Goal: Task Accomplishment & Management: Manage account settings

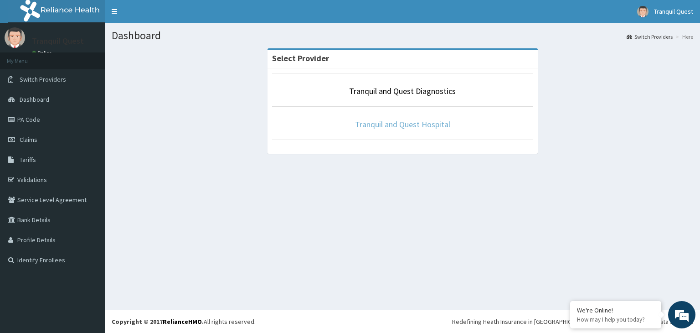
click at [407, 124] on link "Tranquil and Quest Hospital" at bounding box center [402, 124] width 95 height 10
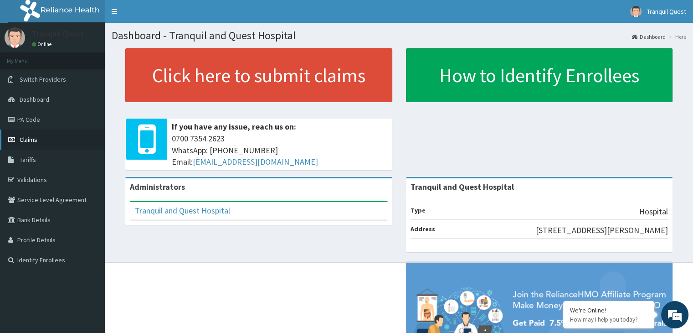
click at [26, 140] on span "Claims" at bounding box center [29, 139] width 18 height 8
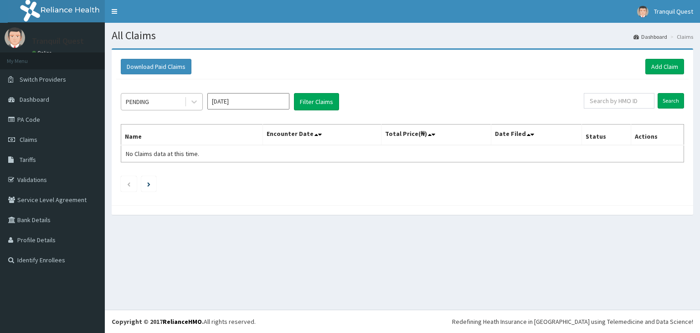
click at [163, 102] on div "PENDING" at bounding box center [152, 101] width 63 height 15
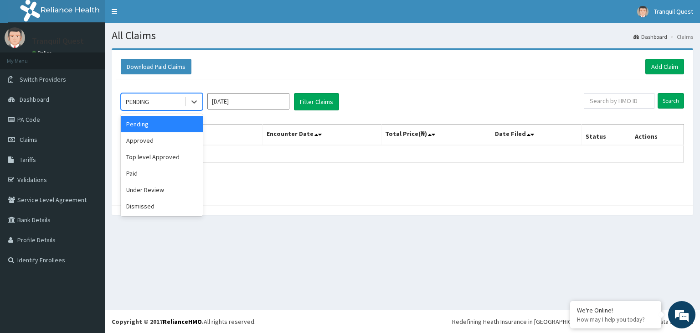
click at [244, 103] on input "Sep 2025" at bounding box center [248, 101] width 82 height 16
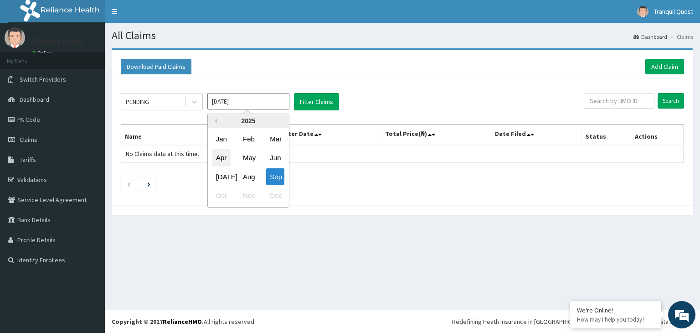
click at [217, 159] on div "Apr" at bounding box center [221, 158] width 18 height 17
type input "Apr 2025"
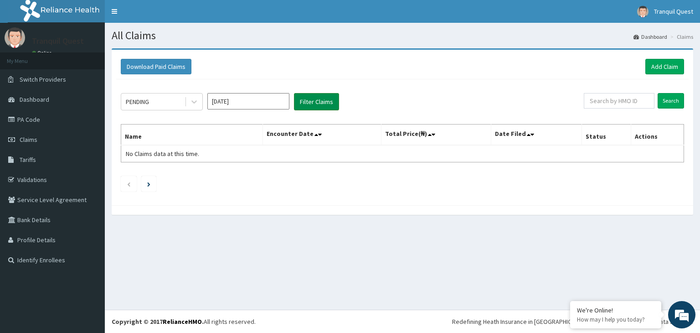
click at [319, 104] on button "Filter Claims" at bounding box center [316, 101] width 45 height 17
click at [161, 108] on div "PENDING" at bounding box center [152, 101] width 63 height 15
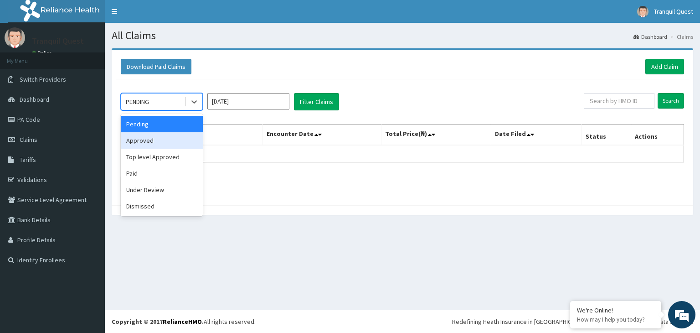
drag, startPoint x: 151, startPoint y: 140, endPoint x: 214, endPoint y: 132, distance: 63.5
click at [153, 141] on div "Approved" at bounding box center [162, 140] width 82 height 16
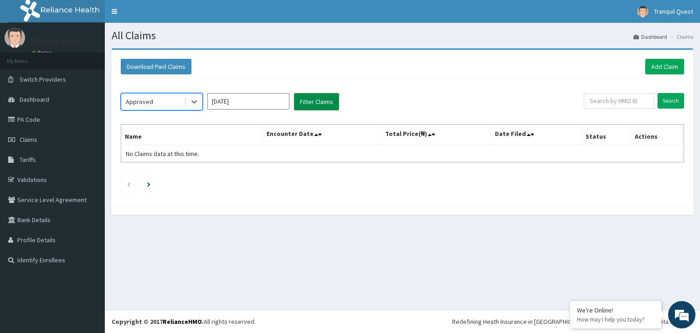
click at [315, 101] on button "Filter Claims" at bounding box center [316, 101] width 45 height 17
click at [160, 105] on div "Approved" at bounding box center [152, 101] width 63 height 15
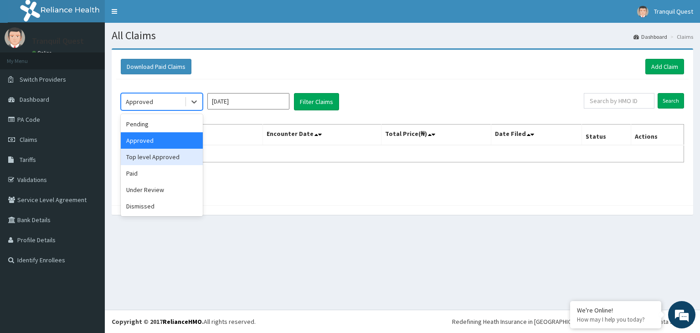
drag, startPoint x: 147, startPoint y: 154, endPoint x: 253, endPoint y: 116, distance: 112.6
click at [148, 154] on div "Top level Approved" at bounding box center [162, 157] width 82 height 16
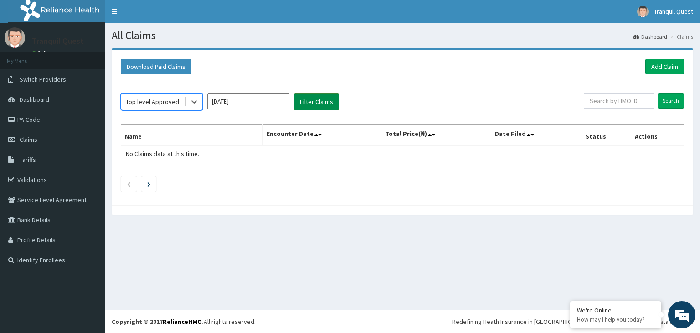
click at [308, 92] on div "option Top level Approved, selected. Select is focused ,type to refine list, pr…" at bounding box center [402, 139] width 572 height 121
click at [304, 99] on button "Filter Claims" at bounding box center [316, 101] width 45 height 17
drag, startPoint x: 164, startPoint y: 104, endPoint x: 164, endPoint y: 113, distance: 8.2
click at [164, 106] on div "Top level Approved" at bounding box center [152, 101] width 63 height 15
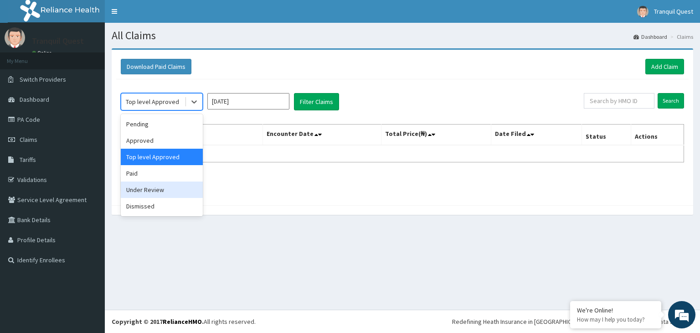
click at [145, 183] on div "Under Review" at bounding box center [162, 189] width 82 height 16
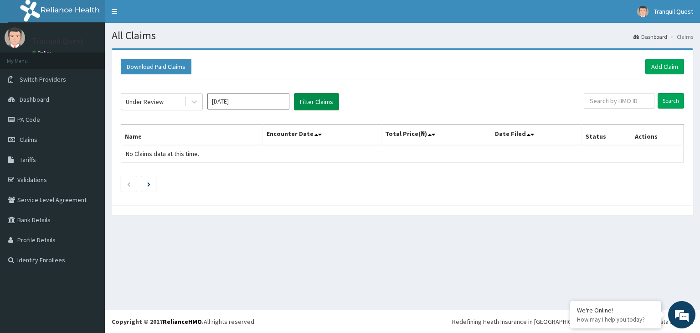
click at [306, 97] on button "Filter Claims" at bounding box center [316, 101] width 45 height 17
drag, startPoint x: 163, startPoint y: 106, endPoint x: 160, endPoint y: 113, distance: 7.3
click at [160, 110] on div "Under Review Apr 2025 Filter Claims Search Name Encounter Date Total Price(₦) D…" at bounding box center [402, 139] width 572 height 121
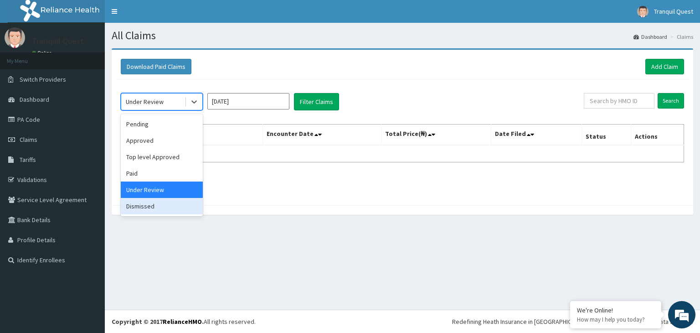
click at [144, 202] on div "Dismissed" at bounding box center [162, 206] width 82 height 16
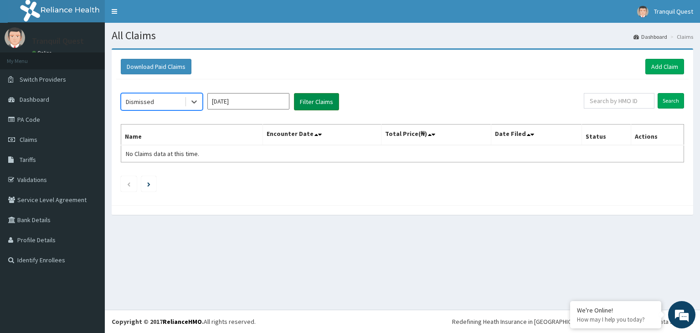
click at [316, 93] on button "Filter Claims" at bounding box center [316, 101] width 45 height 17
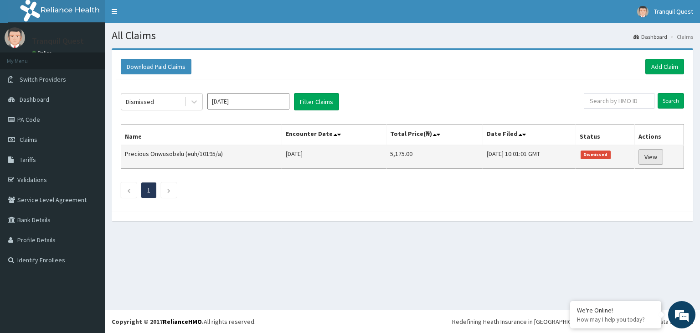
click at [651, 155] on link "View" at bounding box center [651, 156] width 25 height 15
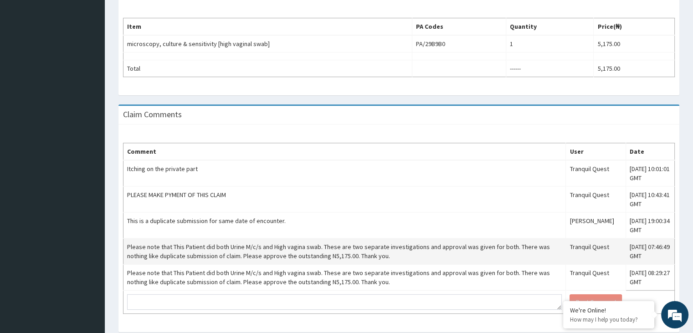
scroll to position [317, 0]
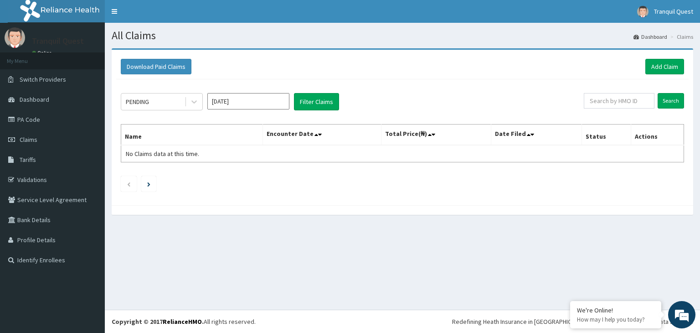
drag, startPoint x: 170, startPoint y: 101, endPoint x: 168, endPoint y: 113, distance: 12.1
click at [168, 108] on div "PENDING" at bounding box center [152, 101] width 63 height 15
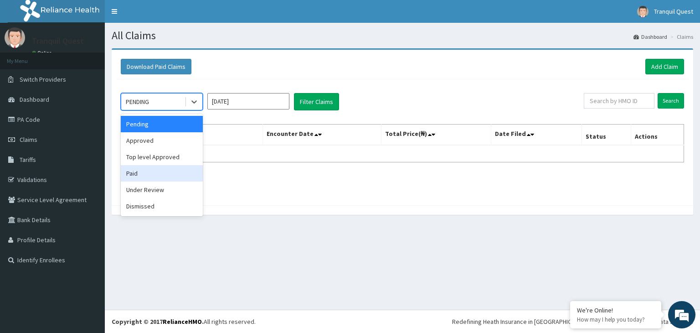
click at [134, 177] on div "Paid" at bounding box center [162, 173] width 82 height 16
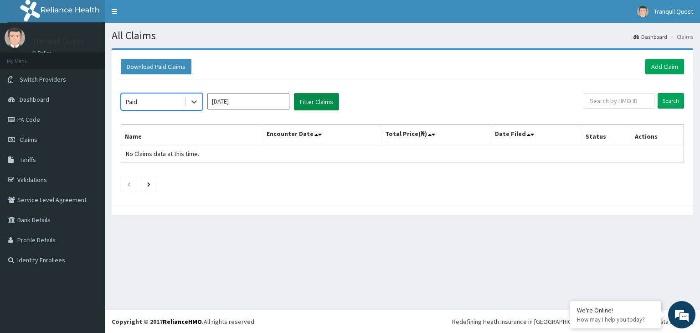
click at [325, 99] on button "Filter Claims" at bounding box center [316, 101] width 45 height 17
drag, startPoint x: 251, startPoint y: 97, endPoint x: 251, endPoint y: 103, distance: 6.4
click at [251, 100] on input "[DATE]" at bounding box center [248, 101] width 82 height 16
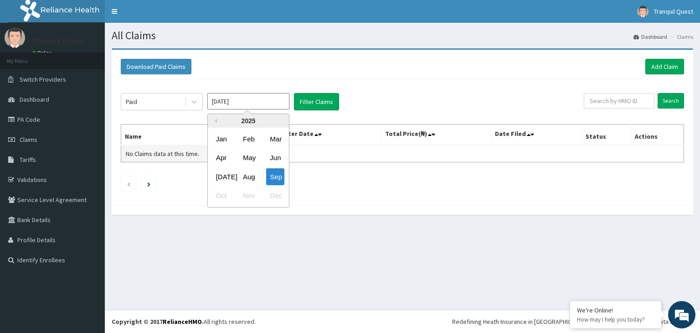
click at [218, 159] on div "Apr" at bounding box center [221, 158] width 18 height 17
type input "[DATE]"
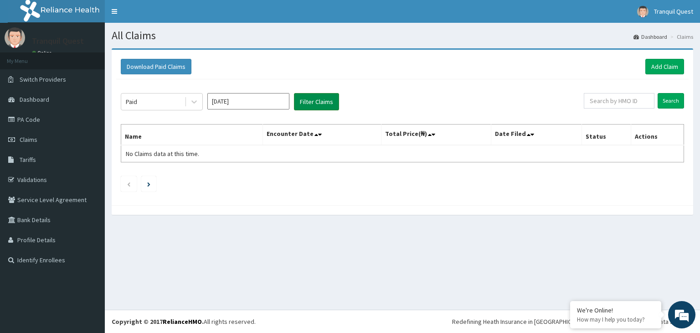
click at [320, 104] on button "Filter Claims" at bounding box center [316, 101] width 45 height 17
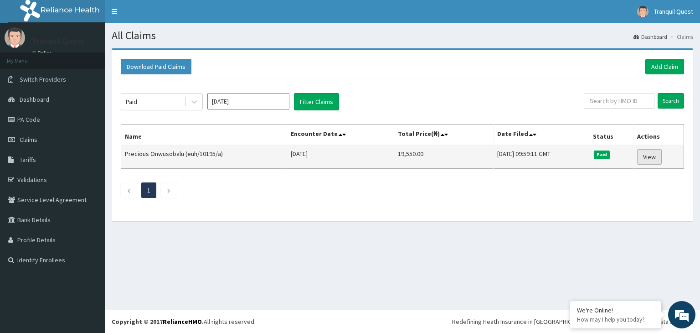
click at [652, 155] on link "View" at bounding box center [649, 156] width 25 height 15
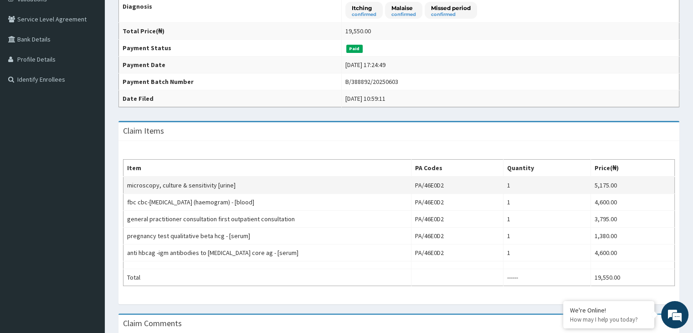
scroll to position [182, 0]
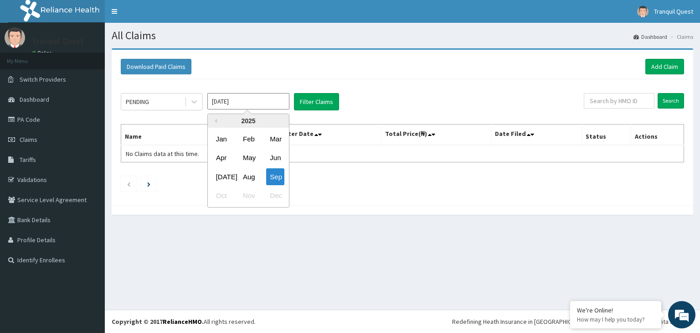
click at [242, 104] on input "[DATE]" at bounding box center [248, 101] width 82 height 16
click at [223, 161] on div "Apr" at bounding box center [221, 158] width 18 height 17
type input "[DATE]"
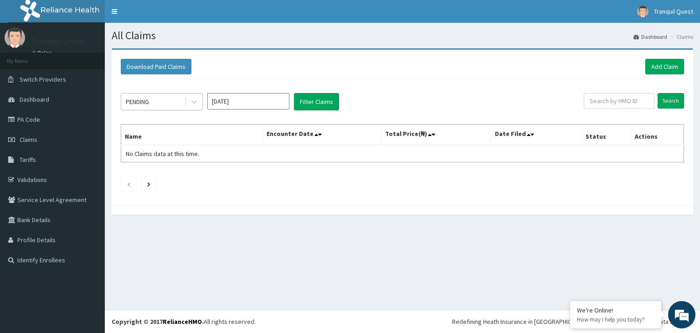
click at [186, 98] on div at bounding box center [194, 101] width 18 height 16
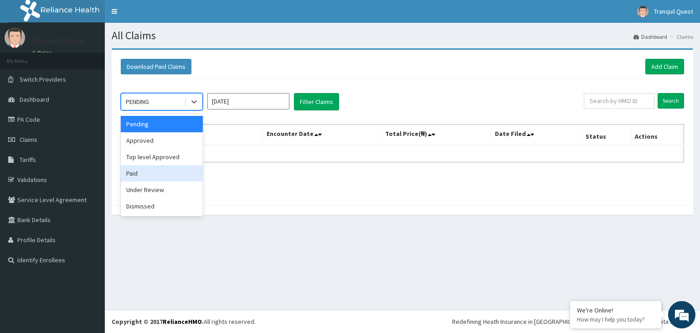
click at [158, 168] on div "Paid" at bounding box center [162, 173] width 82 height 16
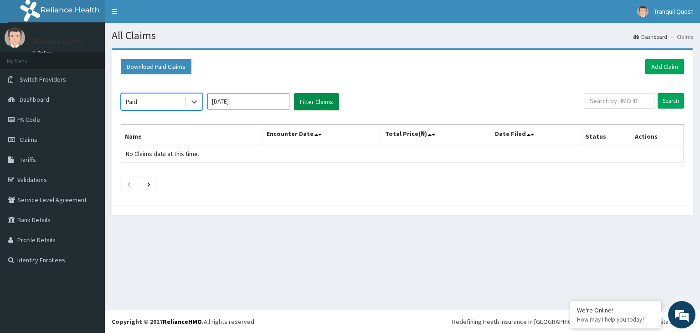
drag, startPoint x: 345, startPoint y: 99, endPoint x: 332, endPoint y: 107, distance: 14.8
click at [341, 103] on div "option Paid, selected. Select is focused ,type to refine list, press Down to op…" at bounding box center [352, 101] width 463 height 17
click at [329, 108] on button "Filter Claims" at bounding box center [316, 101] width 45 height 17
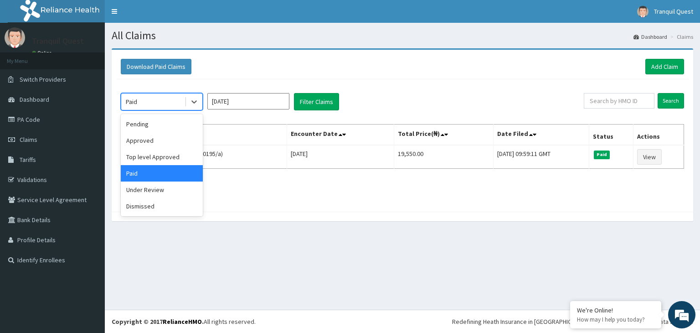
click at [171, 104] on div "Paid" at bounding box center [152, 101] width 63 height 15
click at [228, 103] on input "[DATE]" at bounding box center [248, 101] width 82 height 16
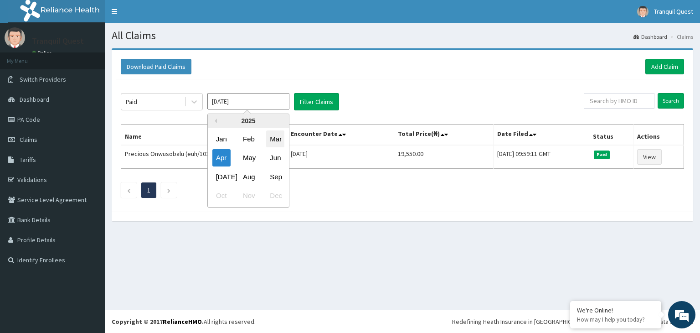
click at [276, 147] on div "Mar" at bounding box center [275, 138] width 18 height 17
type input "Mar 2025"
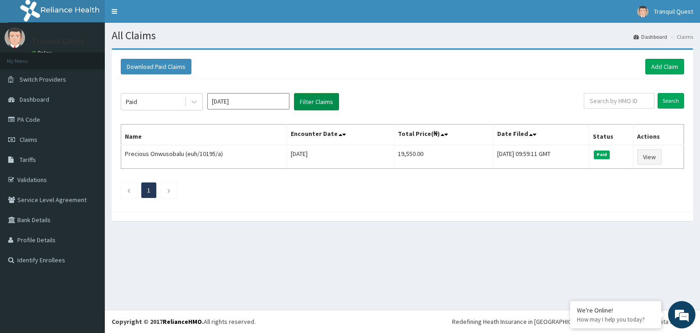
click at [307, 101] on button "Filter Claims" at bounding box center [316, 101] width 45 height 17
